Goal: Find specific page/section: Find specific page/section

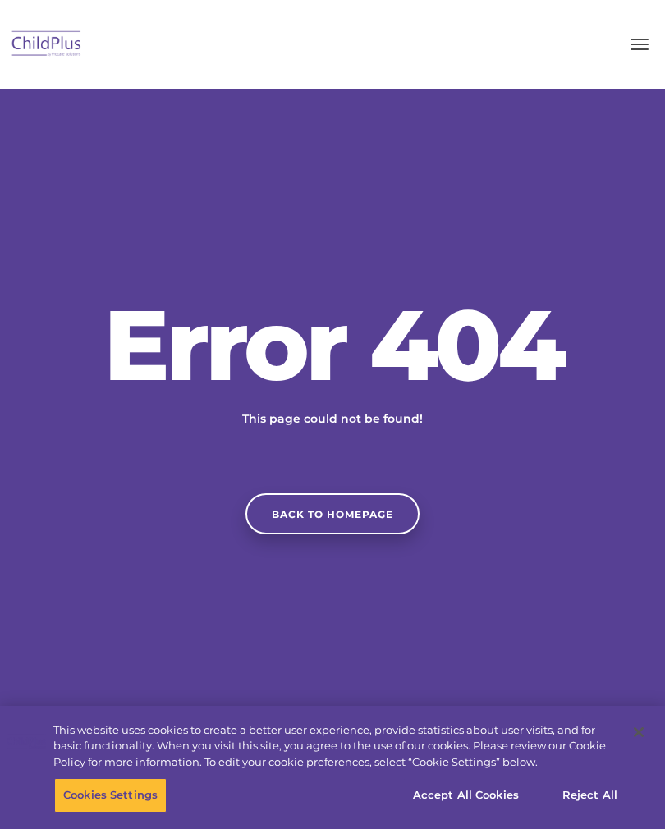
click at [385, 526] on link "Back to homepage" at bounding box center [332, 513] width 174 height 41
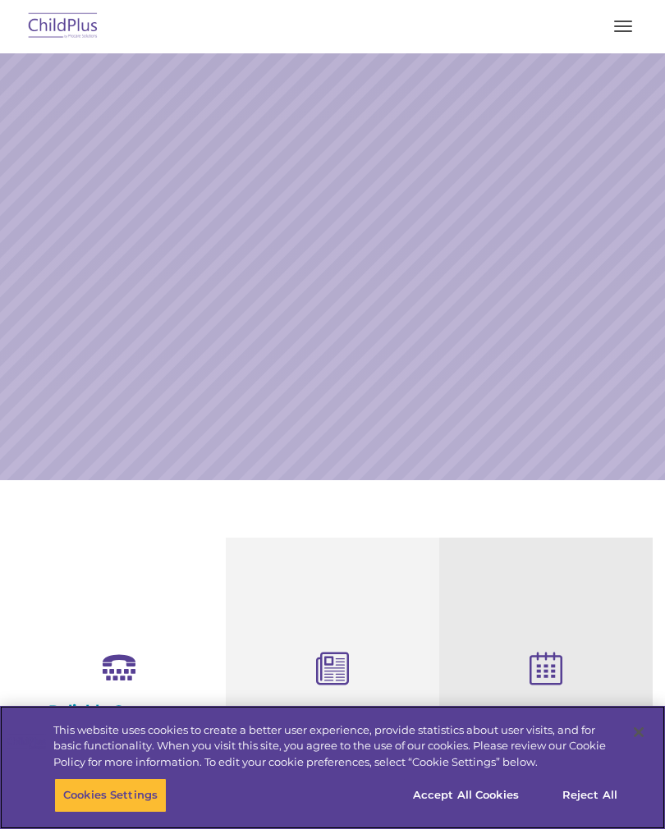
select select "MEDIUM"
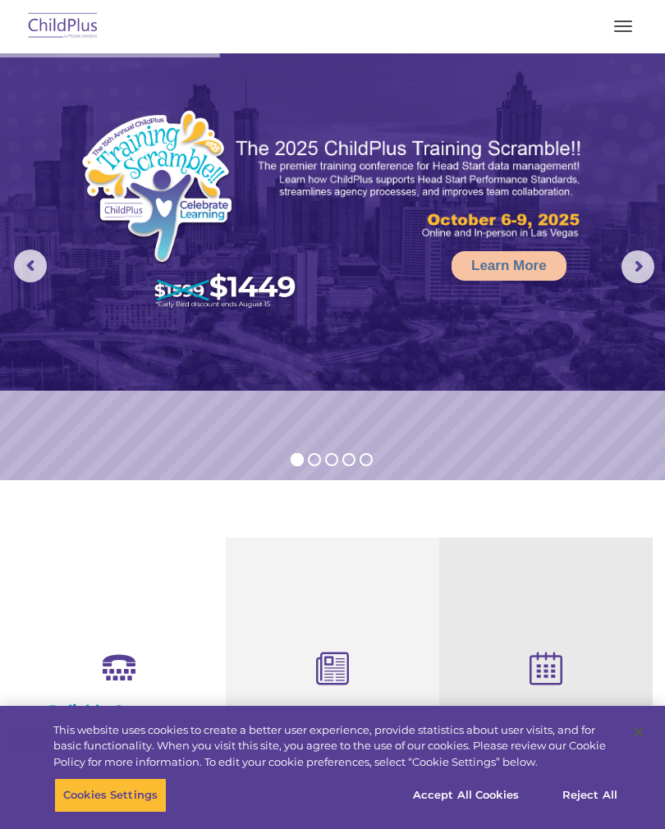
click at [625, 23] on button "button" at bounding box center [623, 26] width 34 height 26
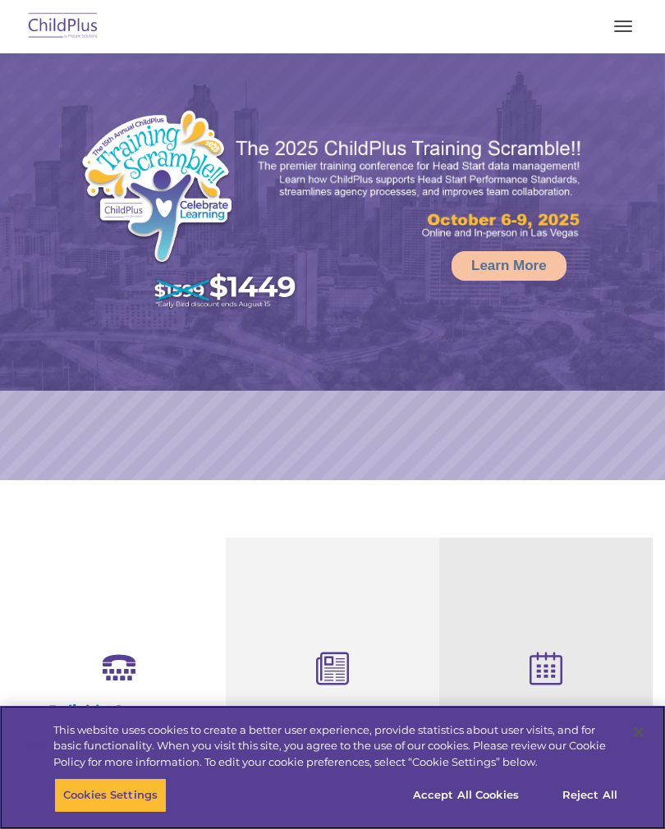
select select "MEDIUM"
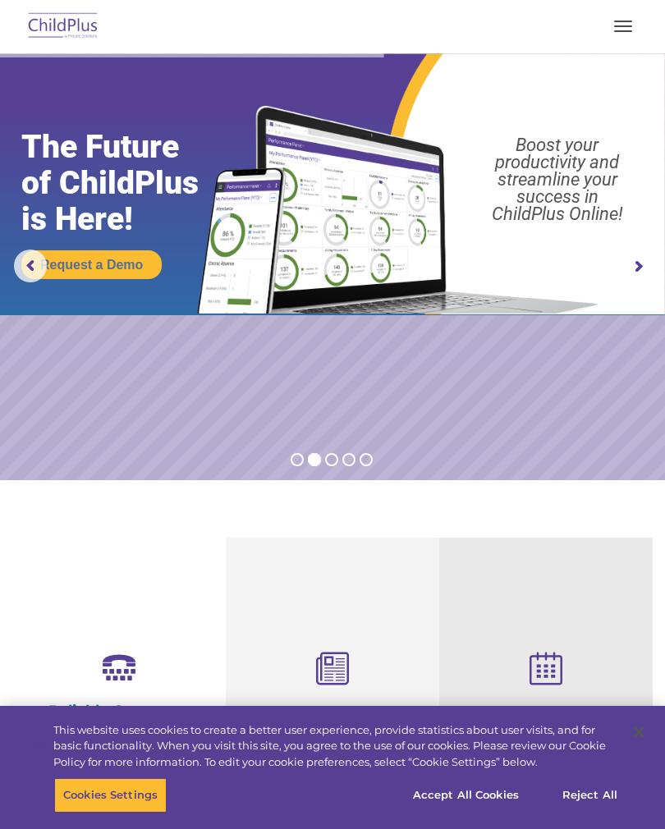
click at [623, 32] on button "button" at bounding box center [623, 26] width 34 height 26
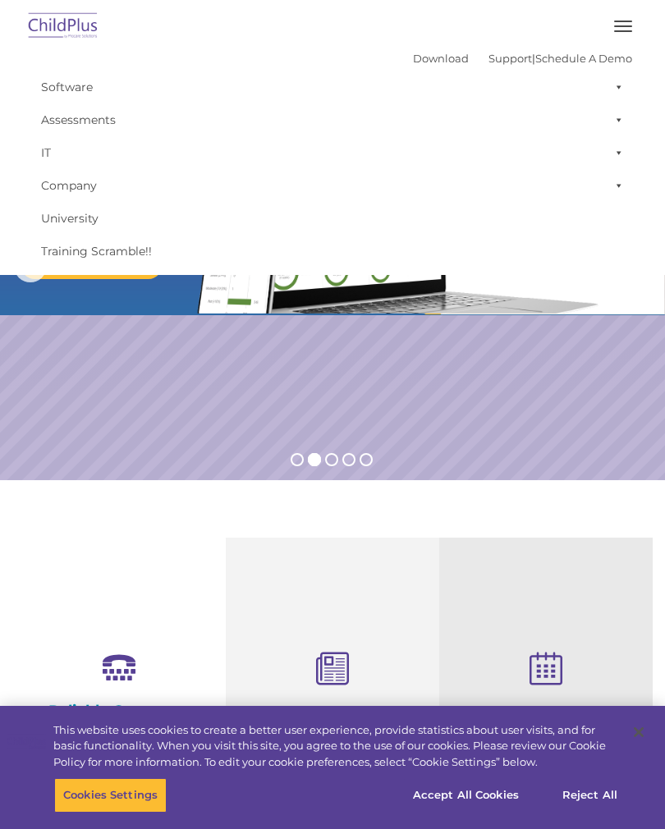
click at [623, 18] on button "button" at bounding box center [623, 26] width 34 height 26
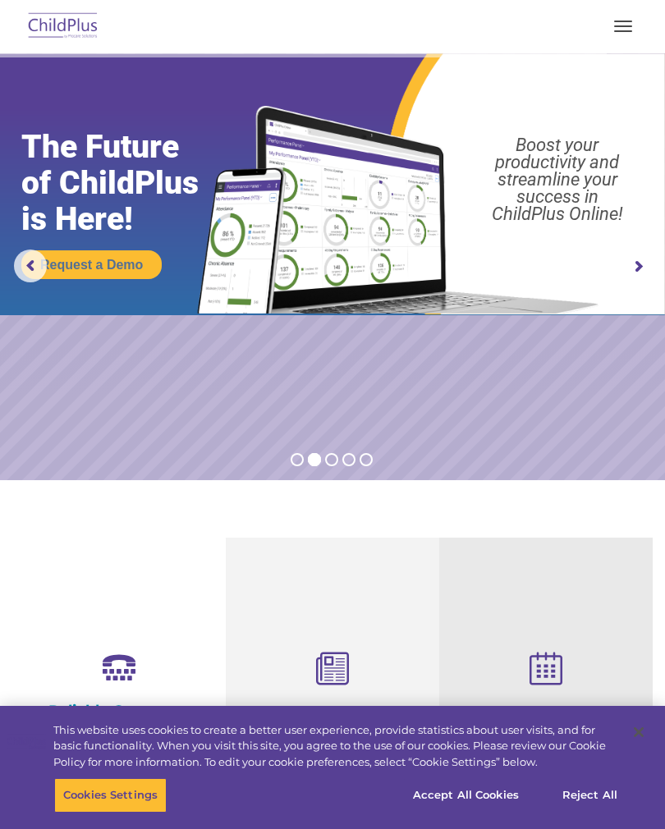
click at [616, 25] on span "button" at bounding box center [623, 26] width 18 height 2
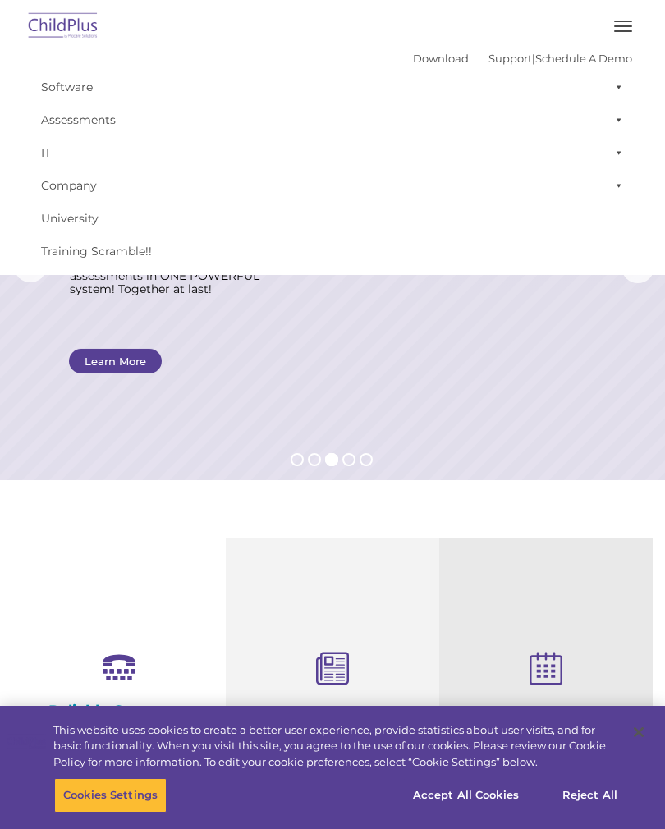
click at [615, 89] on span at bounding box center [615, 87] width 16 height 33
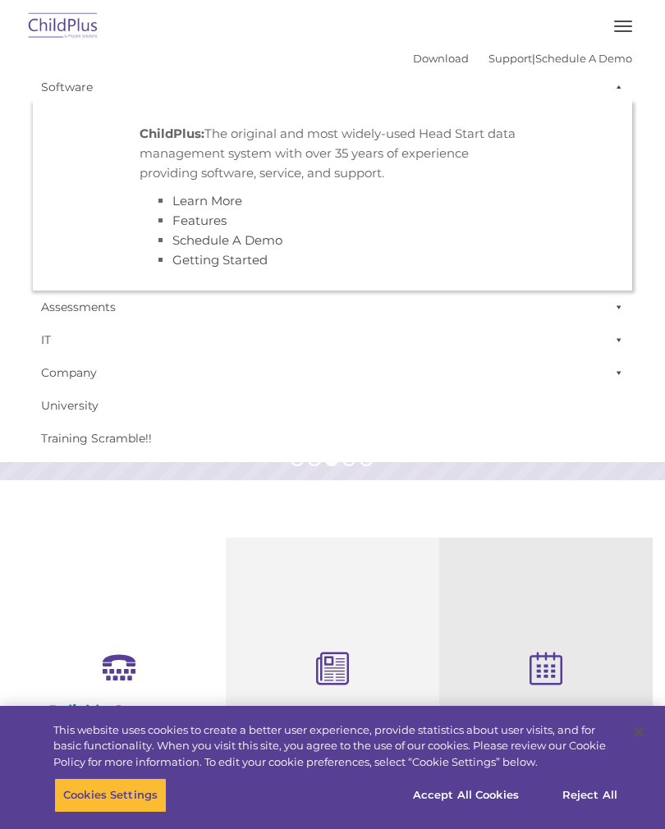
click at [541, 185] on ul "ChildPlus: The original and most widely-used Head Start data management system …" at bounding box center [332, 196] width 599 height 187
click at [496, 61] on link "Support" at bounding box center [509, 58] width 43 height 13
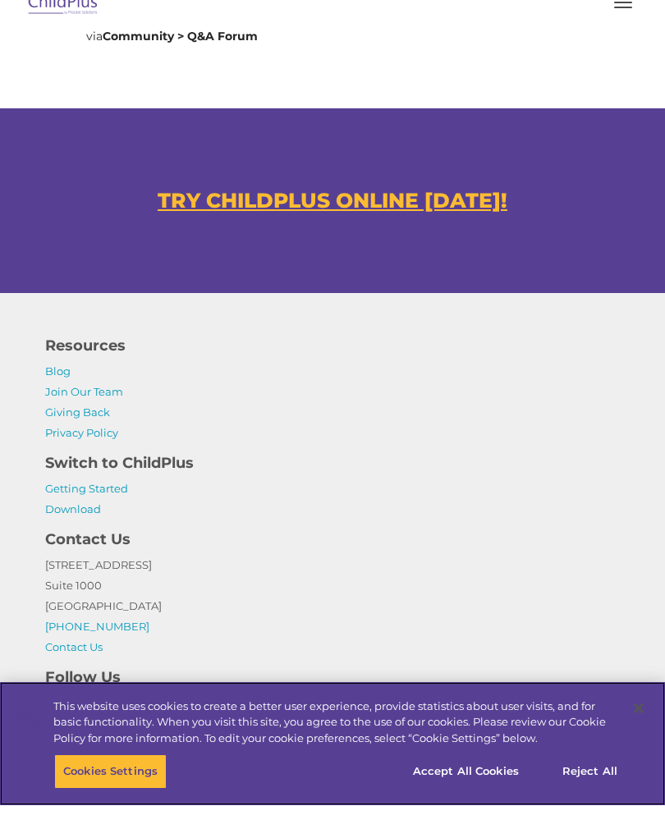
scroll to position [1192, 0]
